Goal: Find contact information: Find contact information

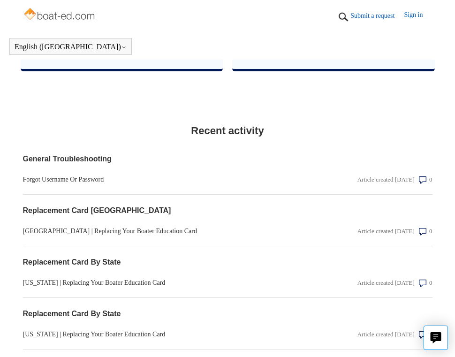
scroll to position [1157, 0]
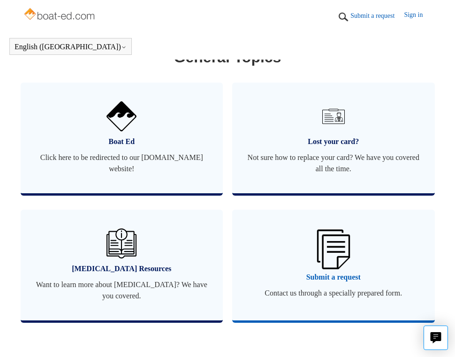
scroll to position [780, 0]
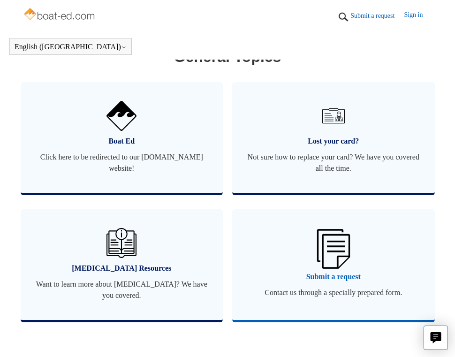
click at [315, 257] on link "Submit a request Contact us through a specially prepared form." at bounding box center [333, 264] width 203 height 111
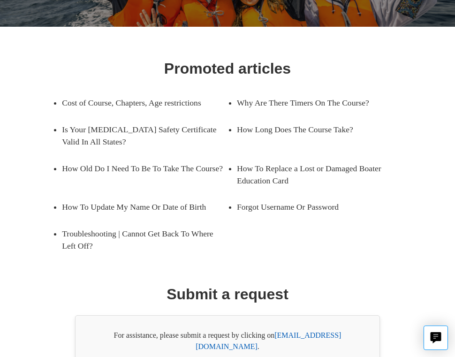
scroll to position [165, 0]
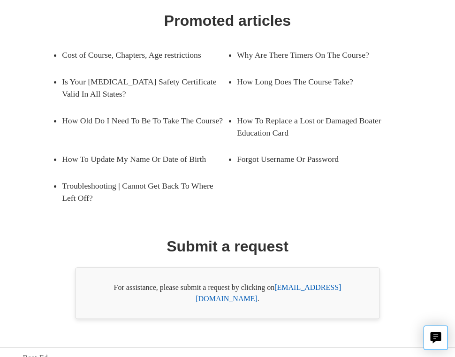
drag, startPoint x: 285, startPoint y: 271, endPoint x: 357, endPoint y: 279, distance: 73.1
click at [357, 279] on div "For assistance, please submit a request by clicking on [EMAIL_ADDRESS][DOMAIN_N…" at bounding box center [227, 293] width 305 height 52
drag, startPoint x: 356, startPoint y: 289, endPoint x: 279, endPoint y: 290, distance: 77.4
click at [279, 290] on div "For assistance, please submit a request by clicking on [EMAIL_ADDRESS][DOMAIN_N…" at bounding box center [227, 293] width 305 height 52
copy div "[EMAIL_ADDRESS][DOMAIN_NAME] ."
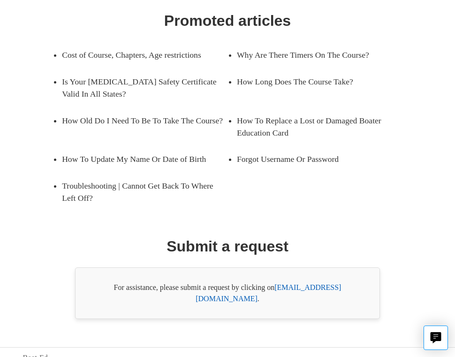
click at [341, 247] on div "Promoted articles Cost of Course, Chapters, Age restrictions Why Are There Time…" at bounding box center [227, 155] width 409 height 328
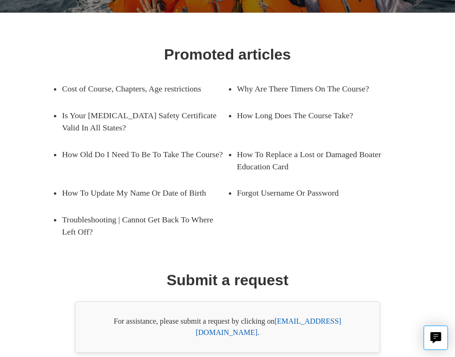
scroll to position [130, 0]
